Goal: Communication & Community: Answer question/provide support

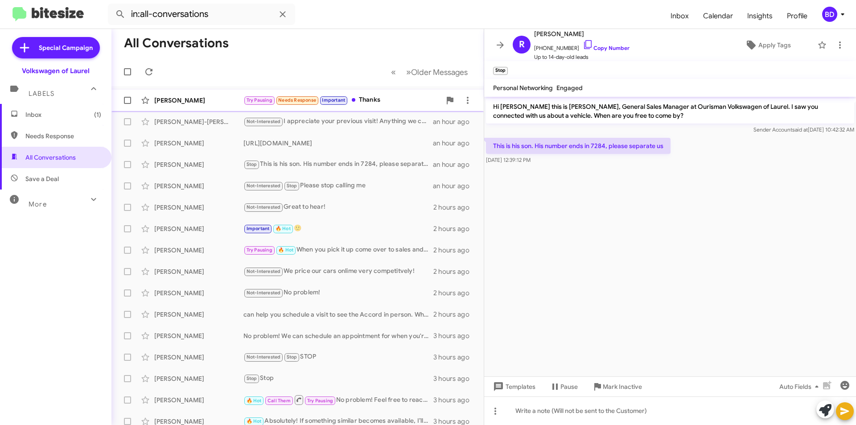
click at [398, 97] on div "Try Pausing Needs Response Important Thanks" at bounding box center [341, 100] width 197 height 10
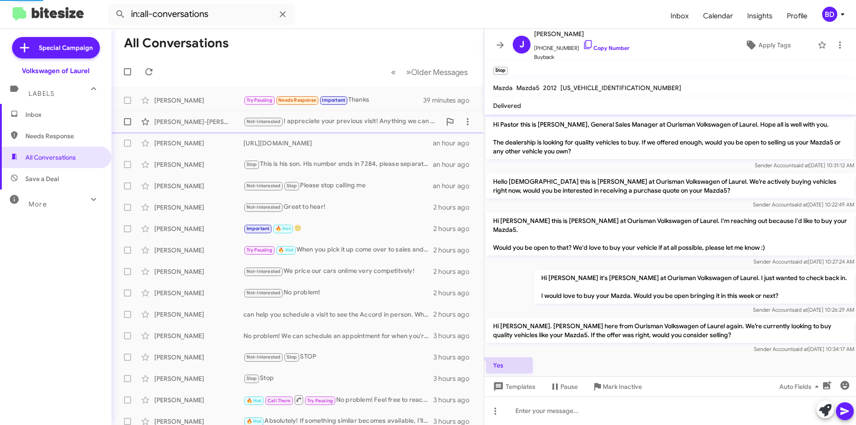
scroll to position [180, 0]
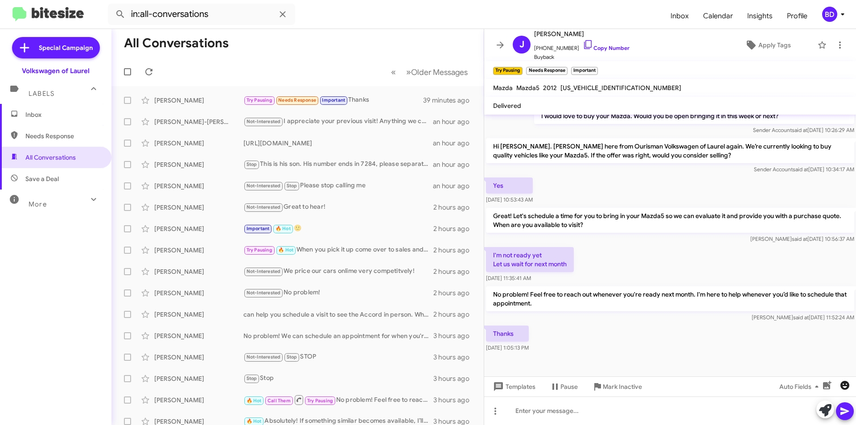
click at [843, 384] on icon "button" at bounding box center [844, 385] width 11 height 11
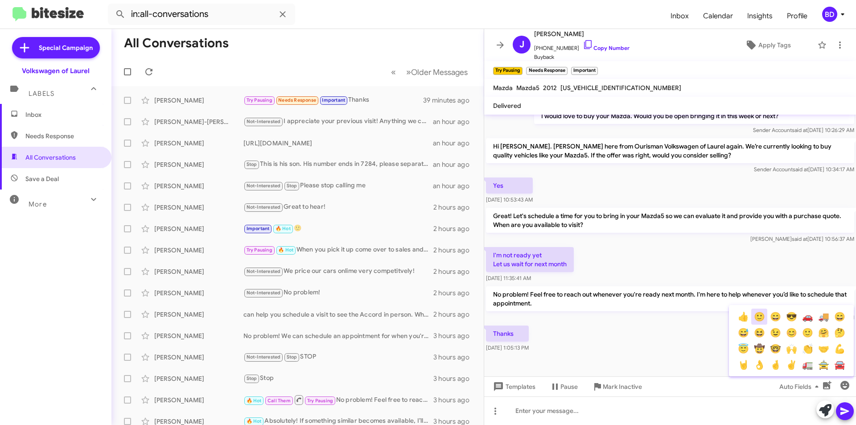
click at [760, 317] on button "🙂" at bounding box center [759, 316] width 16 height 16
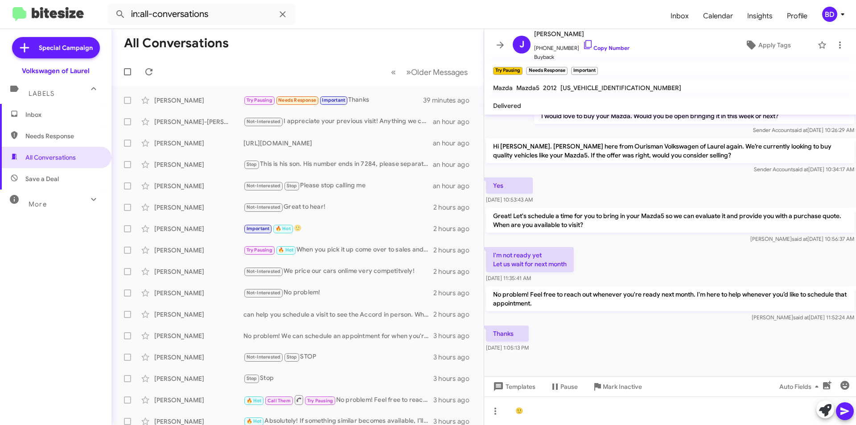
click at [849, 409] on icon at bounding box center [844, 411] width 11 height 11
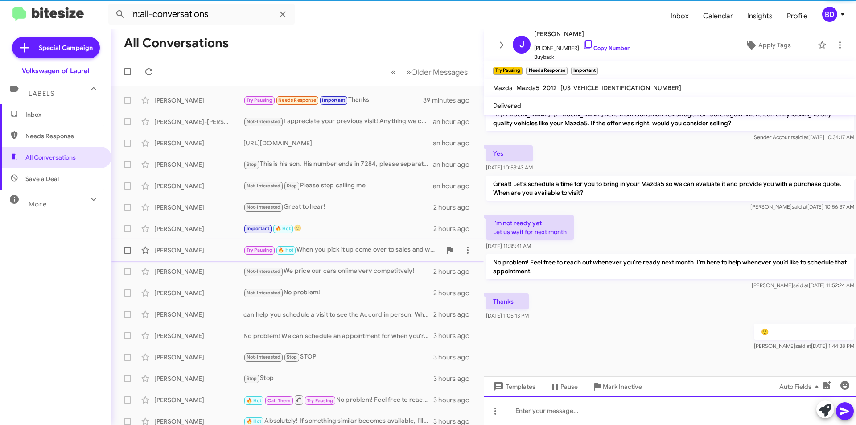
scroll to position [212, 0]
